Goal: Transaction & Acquisition: Obtain resource

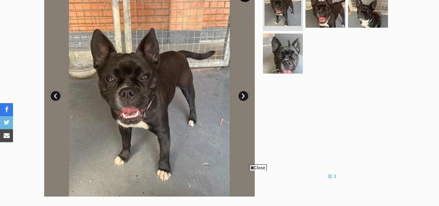
scroll to position [143, 0]
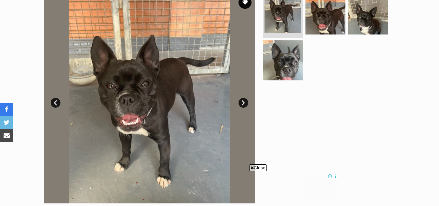
click at [257, 163] on section "Available 1 of 4 images 1 of 4 images 1 of 4 images 1 of 4 images Next Prev 1 2…" at bounding box center [219, 93] width 370 height 220
click at [257, 166] on span "Close" at bounding box center [258, 167] width 18 height 6
click at [243, 101] on link "Next" at bounding box center [243, 103] width 10 height 10
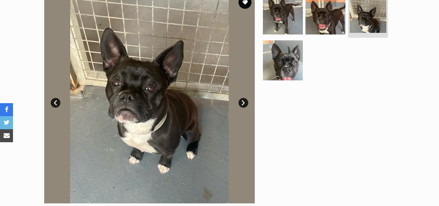
click at [243, 101] on link "Next" at bounding box center [243, 103] width 10 height 10
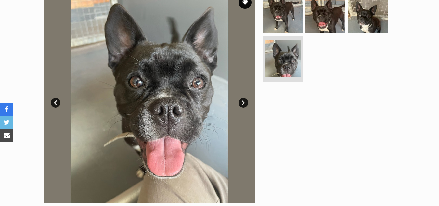
click at [243, 101] on link "Next" at bounding box center [243, 103] width 10 height 10
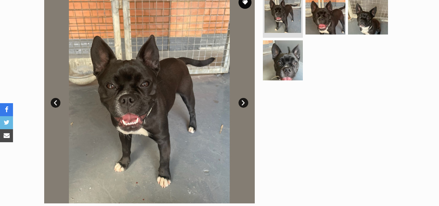
click at [243, 101] on link "Next" at bounding box center [243, 103] width 10 height 10
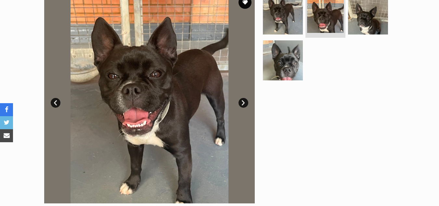
click at [243, 101] on link "Next" at bounding box center [243, 103] width 10 height 10
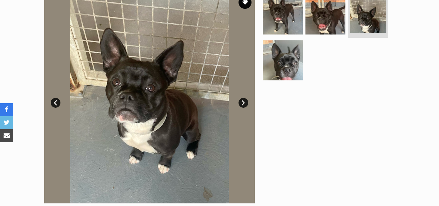
click at [243, 101] on link "Next" at bounding box center [243, 103] width 10 height 10
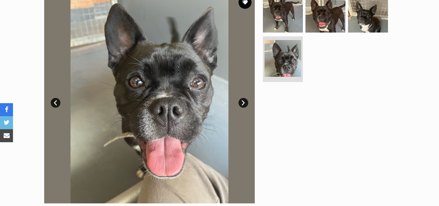
click at [243, 101] on link "Next" at bounding box center [243, 103] width 10 height 10
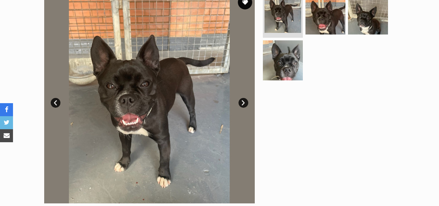
click at [245, 3] on button "favourite" at bounding box center [245, 2] width 14 height 14
